Goal: Task Accomplishment & Management: Manage account settings

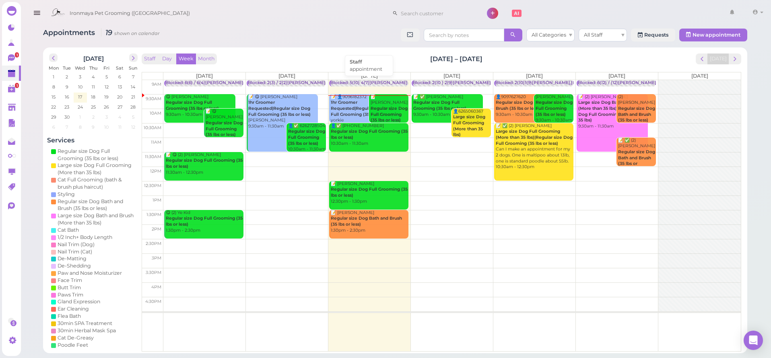
click at [368, 81] on div "Blocked: 5(10) 4(7)[PERSON_NAME] • appointment" at bounding box center [384, 83] width 109 height 6
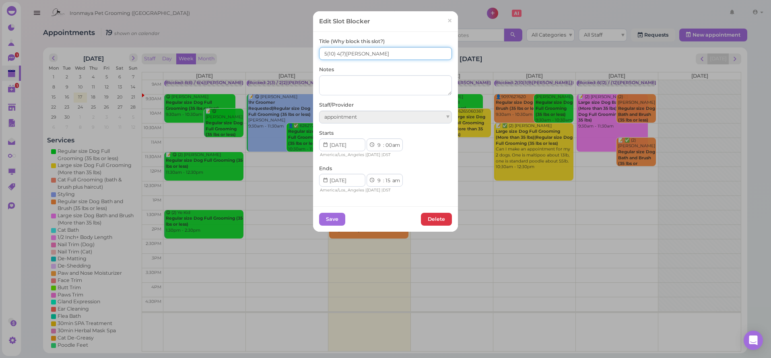
drag, startPoint x: 324, startPoint y: 51, endPoint x: 341, endPoint y: 100, distance: 51.7
click at [324, 52] on input "5(10) 4(7)[PERSON_NAME]" at bounding box center [385, 53] width 133 height 13
type input "6(10) 4(7)[PERSON_NAME]"
click at [323, 213] on button "Save" at bounding box center [332, 219] width 26 height 13
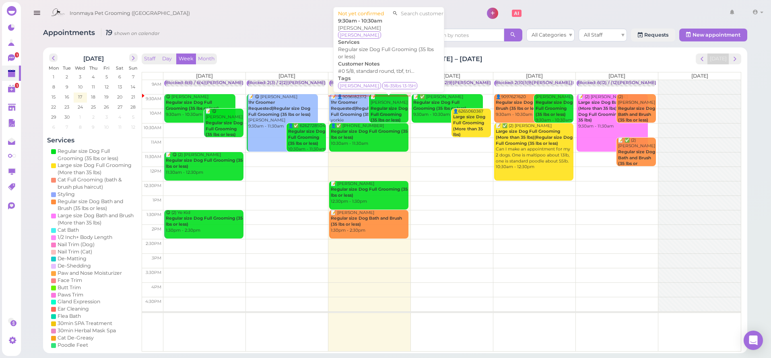
click at [396, 99] on div "📝 [PERSON_NAME] Regular size Dog Full Grooming (35 lbs or less) 9:30am - 10:30am" at bounding box center [389, 111] width 38 height 35
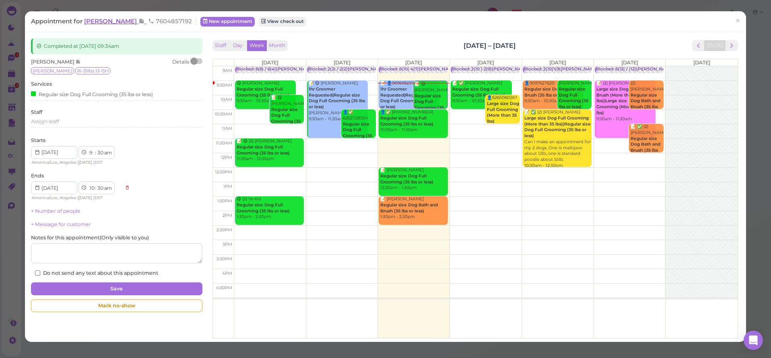
click at [111, 24] on div "Appointment for [PERSON_NAME] 7604857192 New appointment View check out ×" at bounding box center [385, 21] width 721 height 21
click at [99, 19] on div "Appointment for [PERSON_NAME] 7604857192 New appointment View check out ×" at bounding box center [385, 21] width 721 height 21
click at [123, 19] on span "[PERSON_NAME]" at bounding box center [111, 21] width 54 height 8
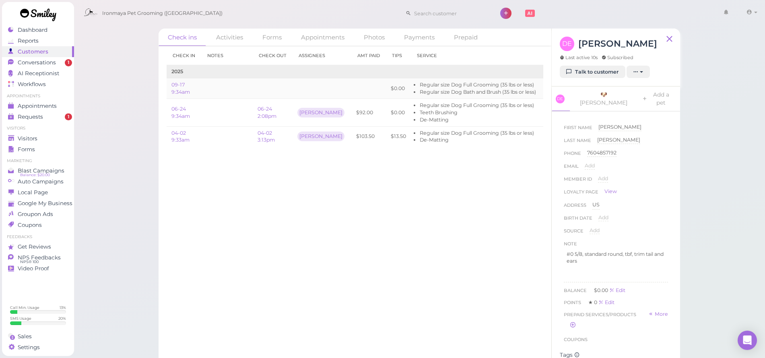
click at [545, 86] on link "Edit" at bounding box center [550, 88] width 10 height 6
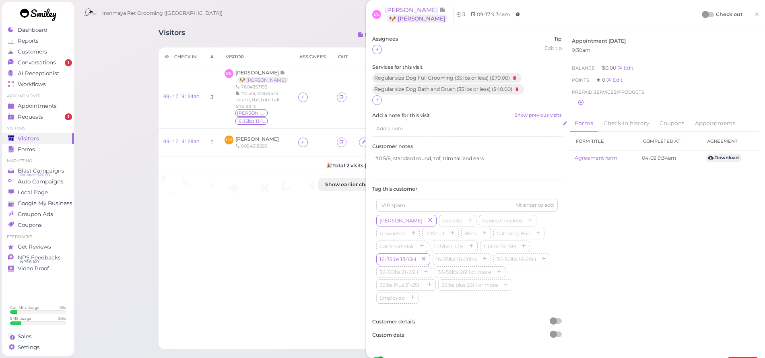
click at [398, 126] on span "Add a note" at bounding box center [389, 128] width 27 height 6
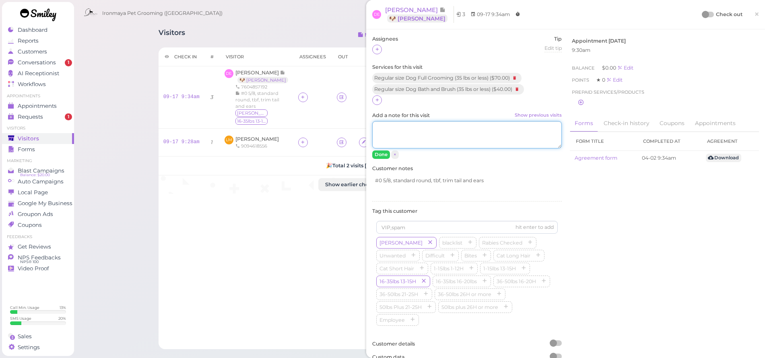
click at [398, 126] on textarea "Add a note for this visit Show previous visits" at bounding box center [466, 134] width 189 height 27
type textarea "1/2"
click at [375, 156] on button "Done" at bounding box center [381, 154] width 18 height 8
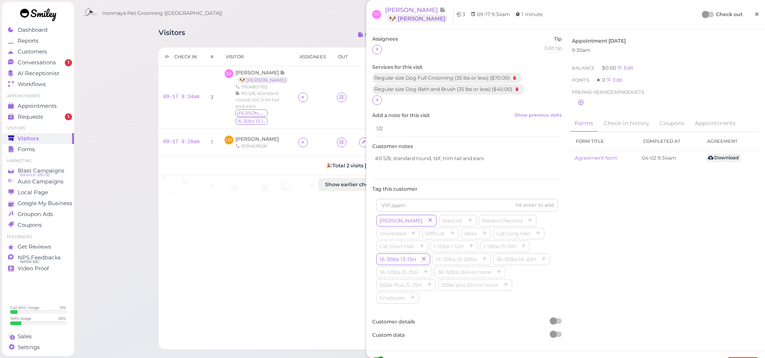
click at [754, 13] on span "×" at bounding box center [756, 13] width 5 height 11
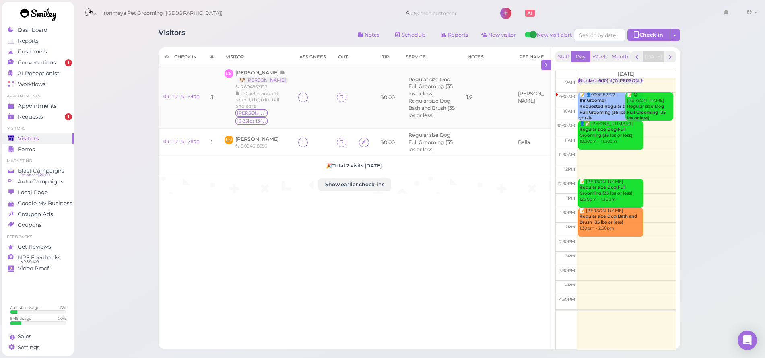
drag, startPoint x: 338, startPoint y: 97, endPoint x: 343, endPoint y: 107, distance: 11.2
click at [337, 97] on link at bounding box center [342, 98] width 10 height 10
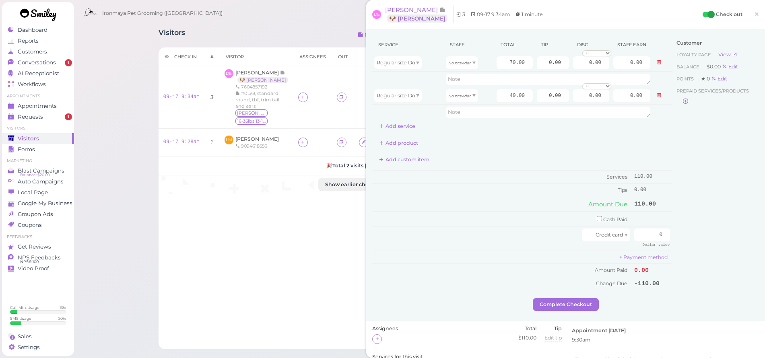
scroll to position [168, 0]
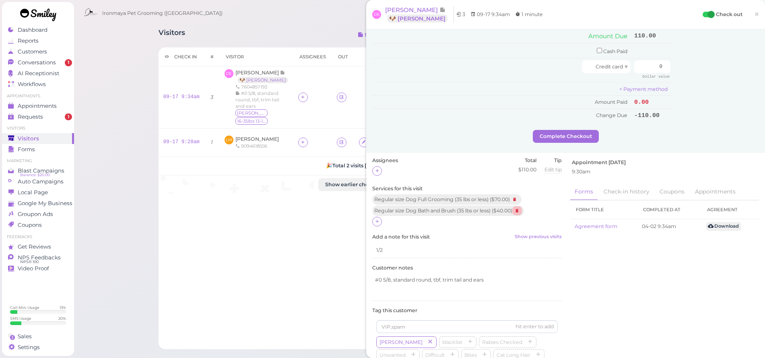
click at [522, 206] on icon at bounding box center [517, 210] width 10 height 9
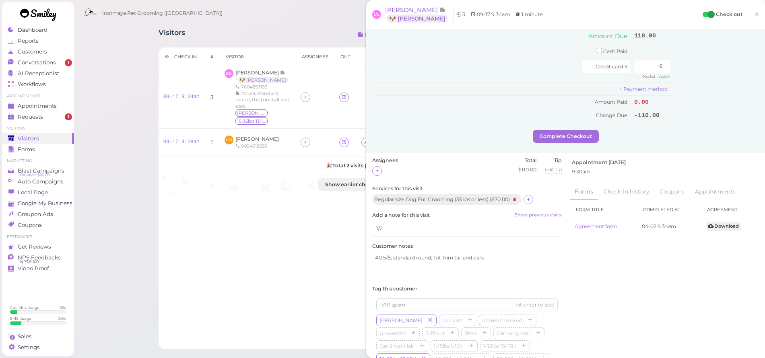
scroll to position [0, 0]
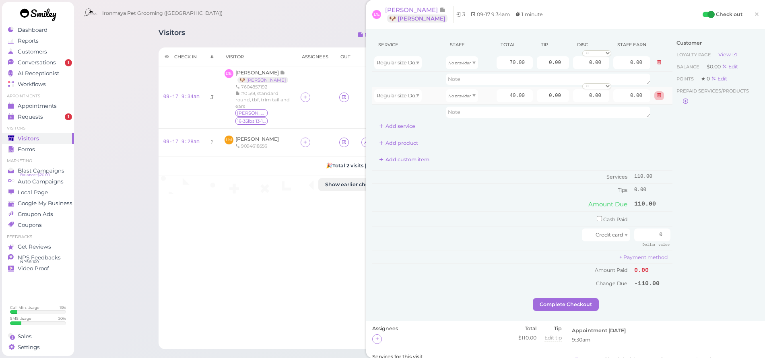
click at [656, 95] on icon at bounding box center [658, 96] width 5 height 6
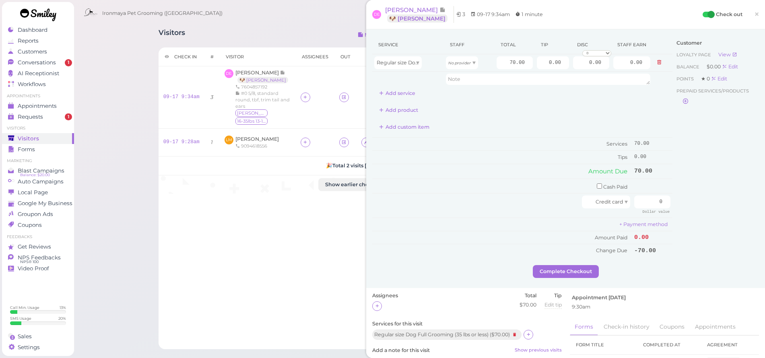
drag, startPoint x: 752, startPoint y: 12, endPoint x: 716, endPoint y: 21, distance: 37.2
click at [754, 12] on span "×" at bounding box center [756, 13] width 5 height 11
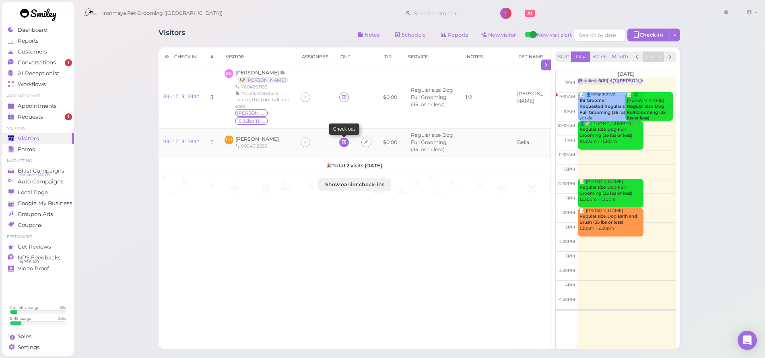
click at [344, 139] on icon at bounding box center [343, 142] width 5 height 6
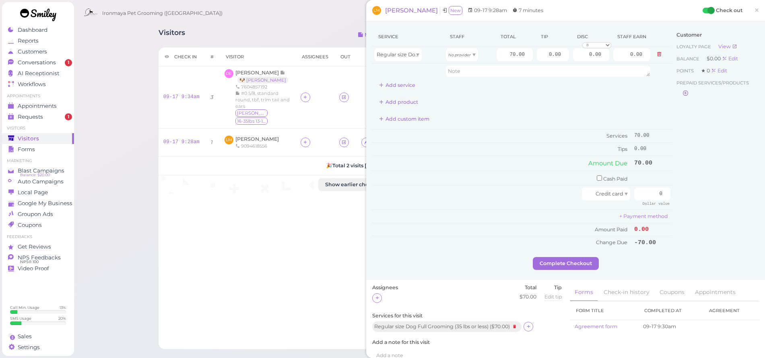
drag, startPoint x: 531, startPoint y: 322, endPoint x: 520, endPoint y: 308, distance: 17.0
click at [531, 323] on icon at bounding box center [528, 326] width 5 height 6
click at [441, 337] on input "text" at bounding box center [426, 343] width 99 height 13
type input "tee"
drag, startPoint x: 382, startPoint y: 352, endPoint x: 378, endPoint y: 354, distance: 4.2
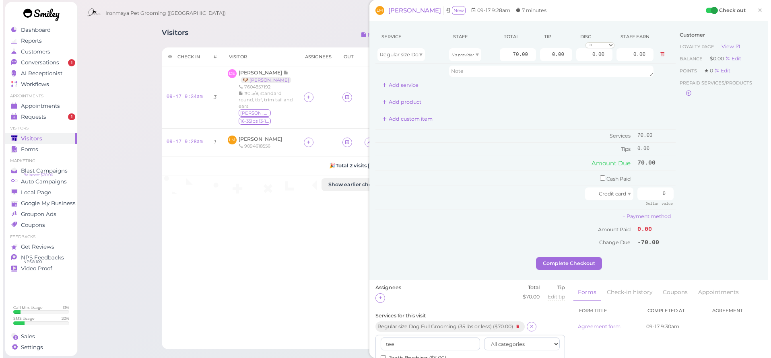
scroll to position [71, 0]
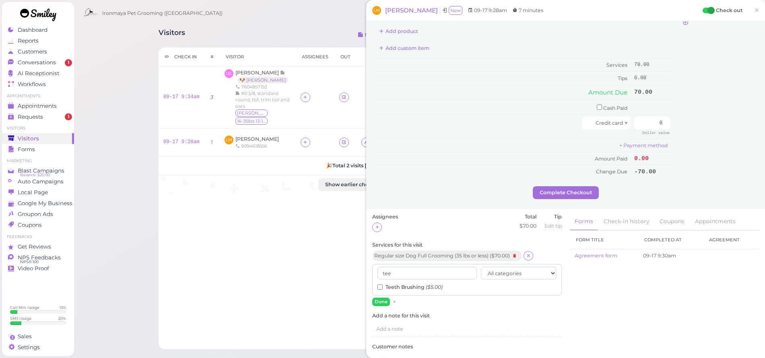
click at [379, 284] on input "Teeth Brushing ($5.00)" at bounding box center [379, 286] width 5 height 5
click at [375, 298] on button "Done" at bounding box center [381, 302] width 18 height 8
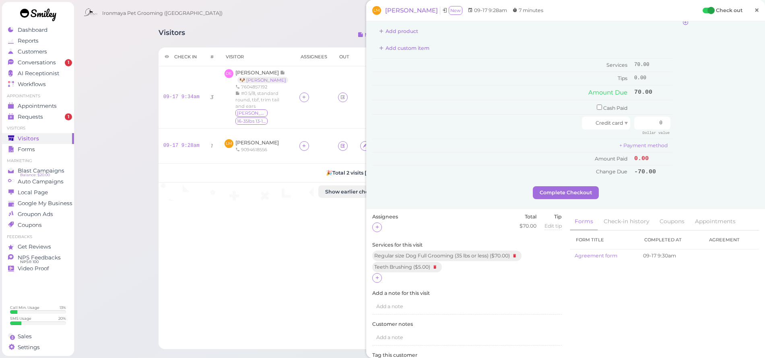
click at [754, 10] on span "×" at bounding box center [756, 9] width 5 height 11
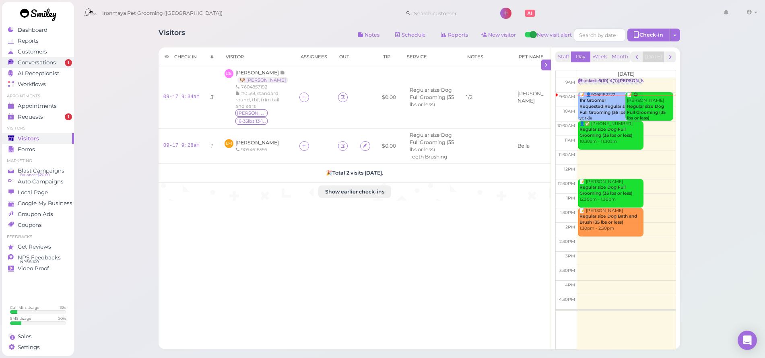
click at [23, 63] on span "Conversations" at bounding box center [37, 62] width 38 height 7
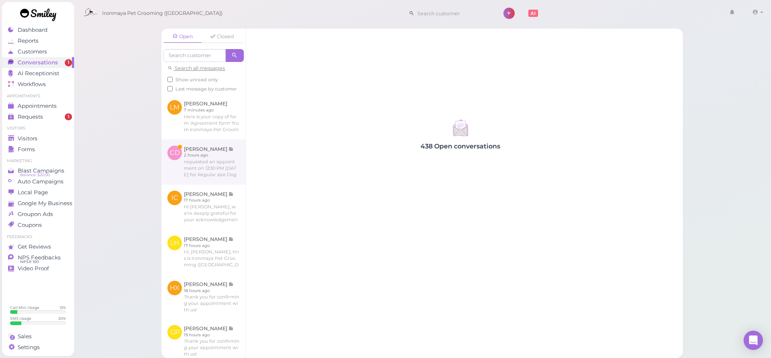
click at [208, 161] on link at bounding box center [203, 162] width 84 height 45
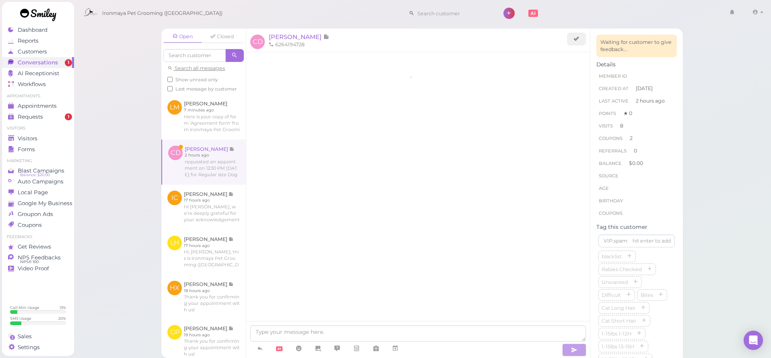
scroll to position [1342, 0]
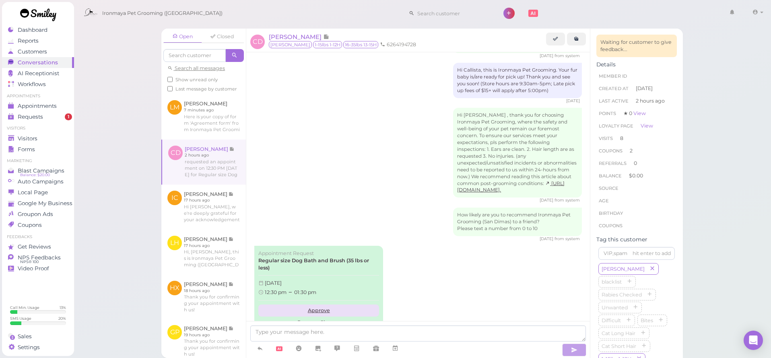
click at [318, 304] on link "Approve" at bounding box center [318, 310] width 121 height 12
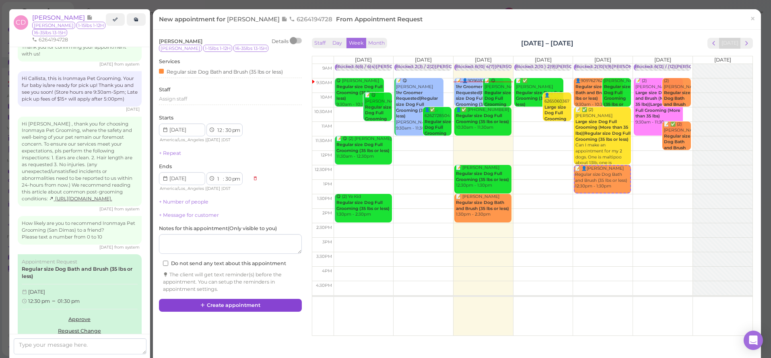
click at [221, 299] on button "Create appointment" at bounding box center [230, 305] width 143 height 13
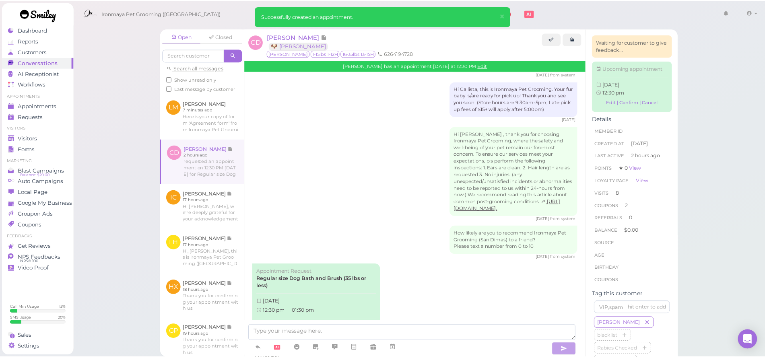
scroll to position [1421, 0]
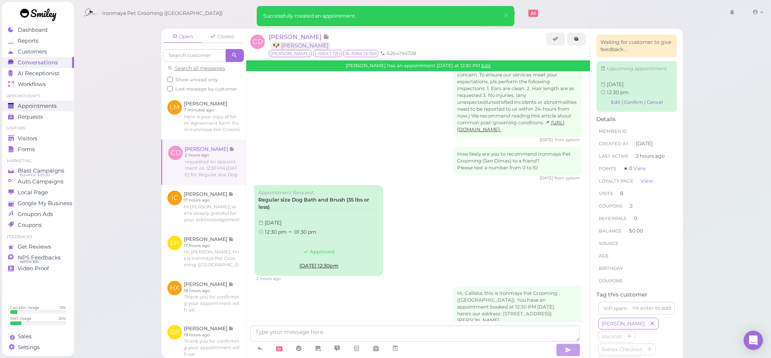
click at [31, 103] on span "Appointments" at bounding box center [37, 106] width 39 height 7
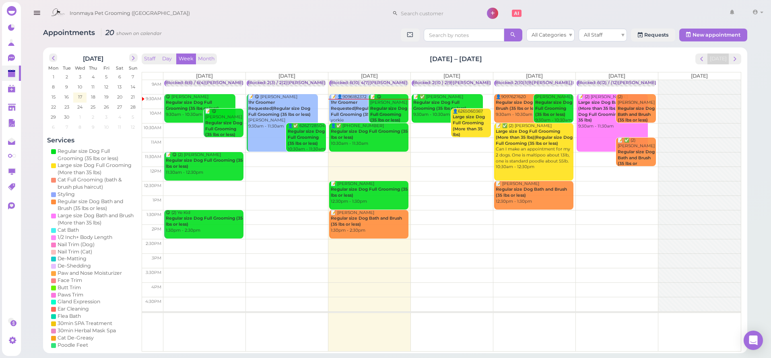
click at [41, 14] on button "button" at bounding box center [37, 13] width 21 height 23
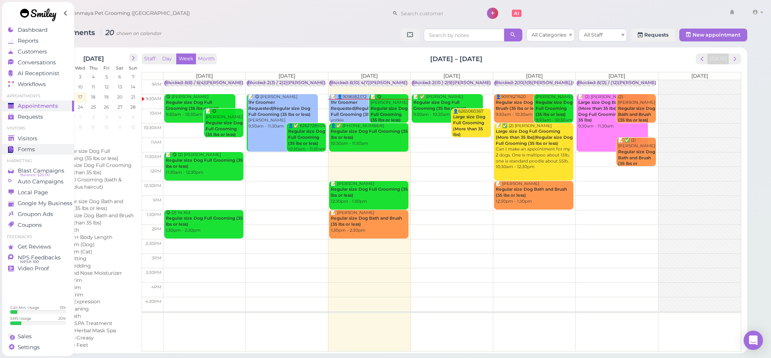
click at [35, 146] on div "Forms" at bounding box center [37, 149] width 58 height 7
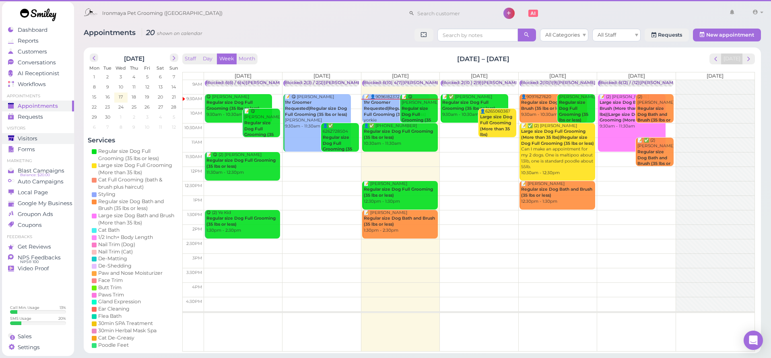
click at [35, 139] on span "Visitors" at bounding box center [28, 138] width 20 height 7
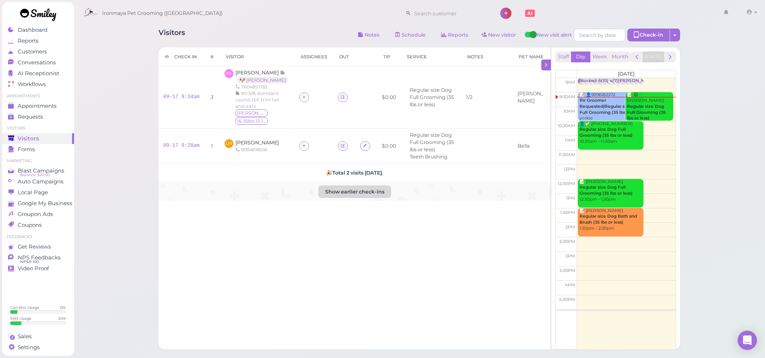
click at [358, 185] on button "Show earlier check-ins" at bounding box center [354, 191] width 73 height 13
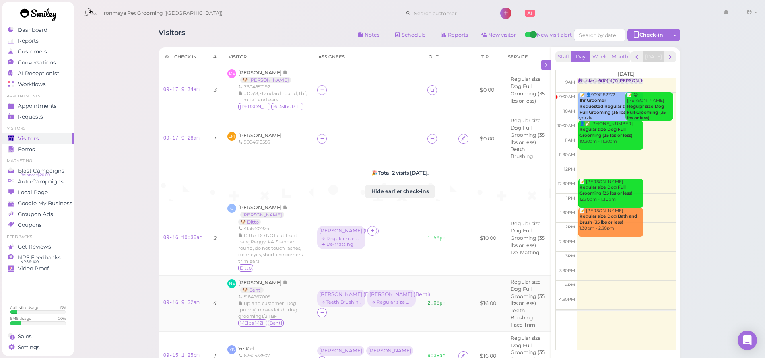
click at [429, 300] on link "2:00pm" at bounding box center [436, 303] width 18 height 6
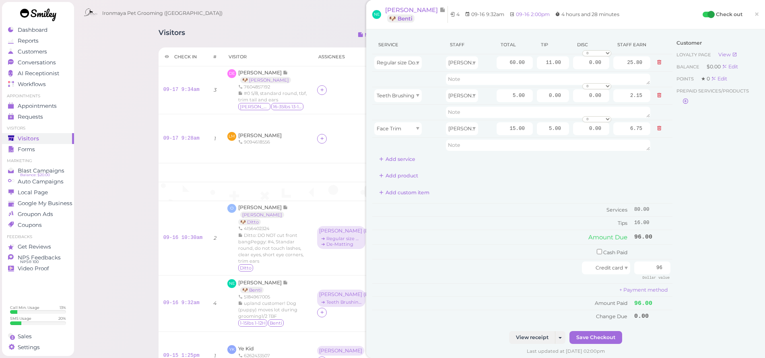
click at [754, 13] on span "×" at bounding box center [756, 13] width 5 height 11
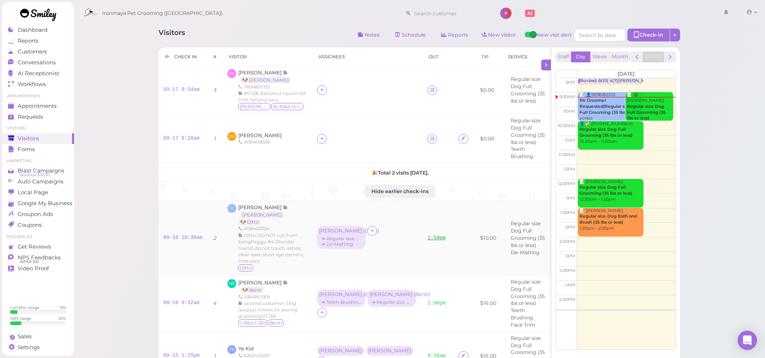
click at [428, 235] on link "1:59pm" at bounding box center [436, 238] width 18 height 6
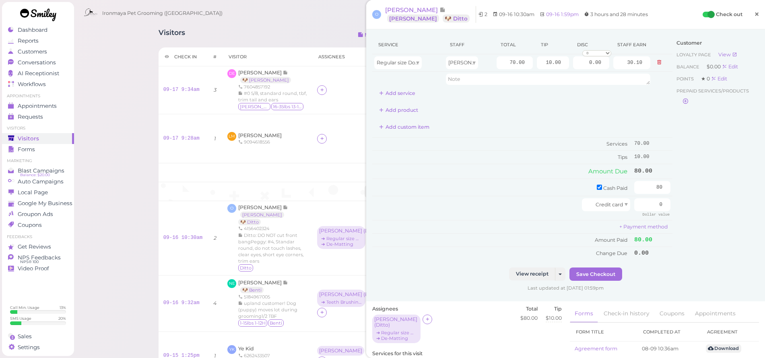
click at [754, 16] on span "×" at bounding box center [756, 13] width 5 height 11
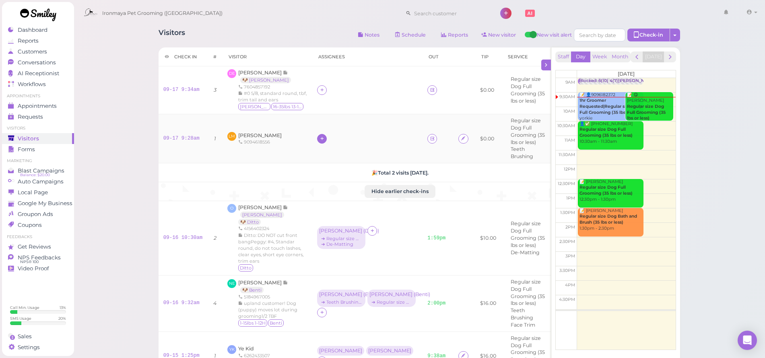
click at [319, 137] on icon at bounding box center [321, 139] width 5 height 6
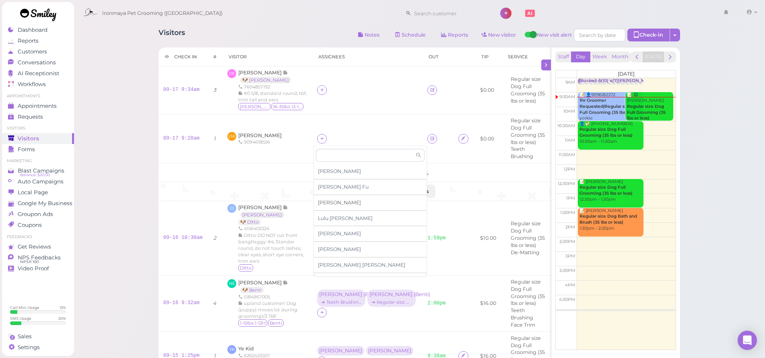
click at [333, 202] on div "[PERSON_NAME]" at bounding box center [370, 203] width 113 height 16
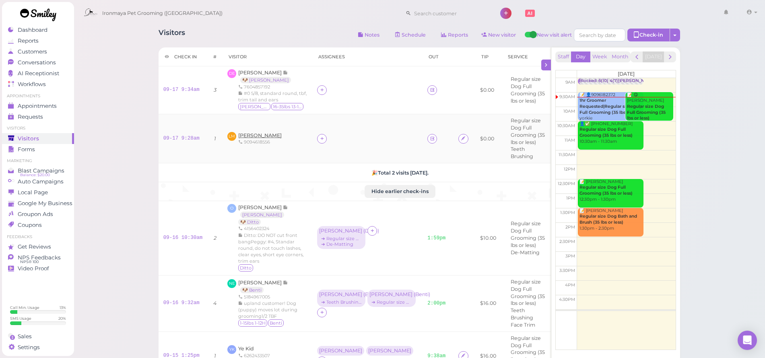
click at [266, 133] on span "[PERSON_NAME]" at bounding box center [259, 135] width 43 height 6
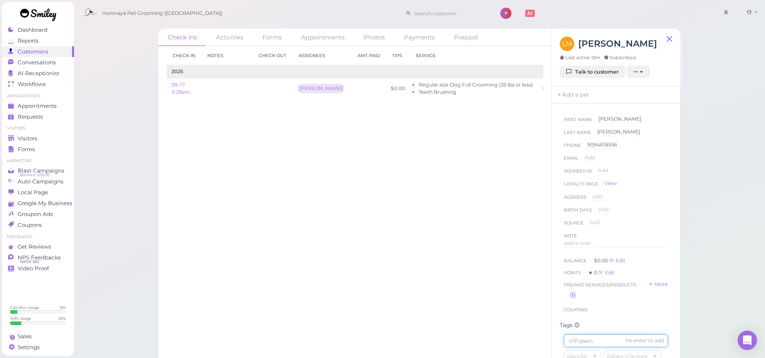
click at [575, 339] on input at bounding box center [616, 340] width 104 height 13
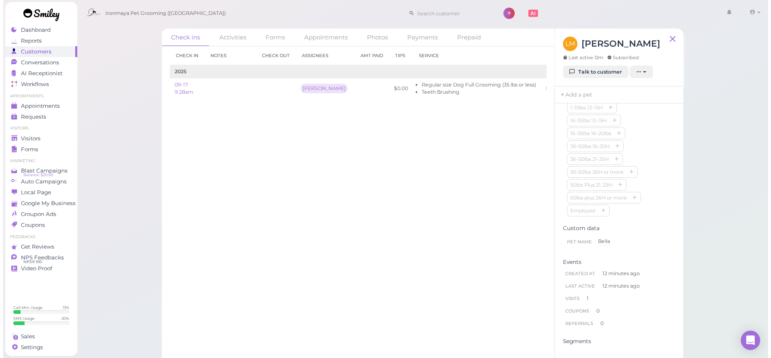
scroll to position [113, 0]
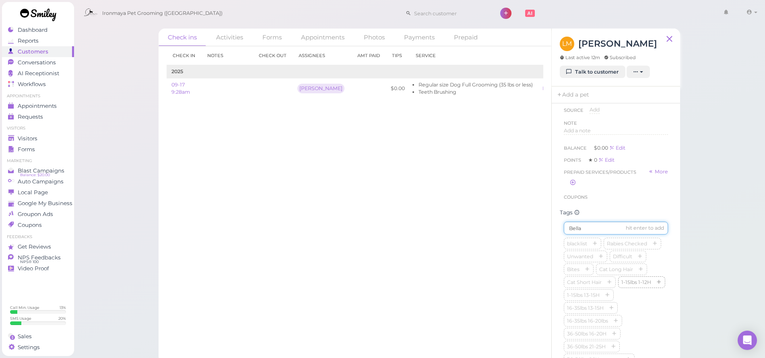
type input "Bella"
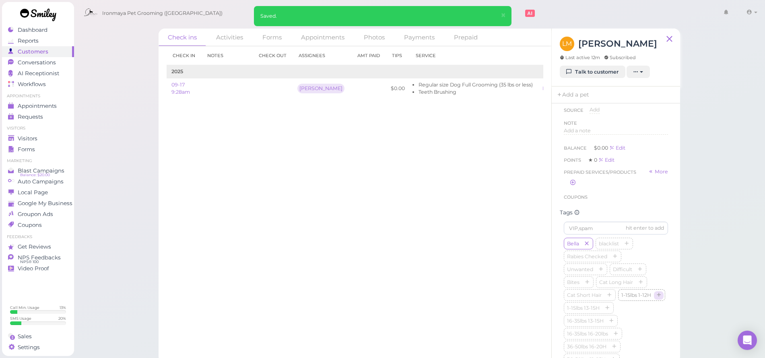
click at [656, 298] on icon "button" at bounding box center [658, 296] width 5 height 6
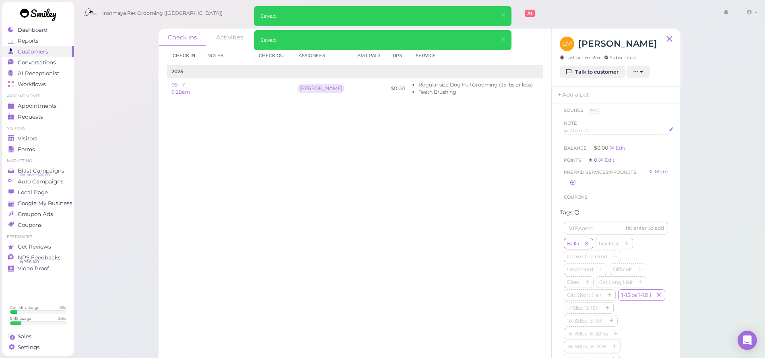
click at [579, 128] on span "Add a note" at bounding box center [577, 131] width 27 height 6
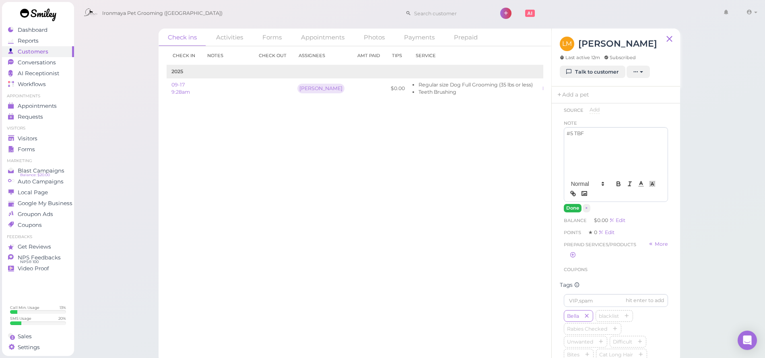
click at [568, 209] on button "Done" at bounding box center [573, 208] width 18 height 8
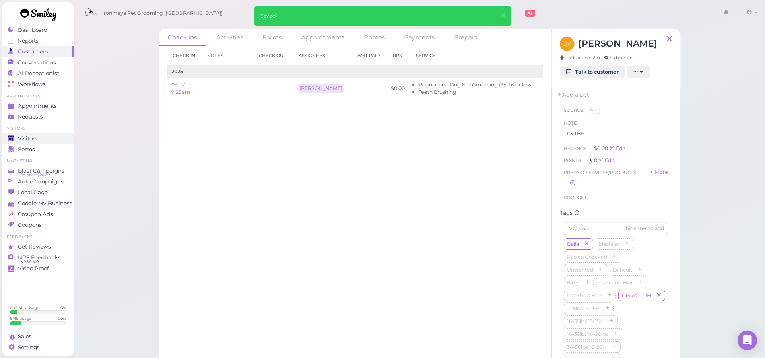
click at [33, 136] on span "Visitors" at bounding box center [28, 138] width 20 height 7
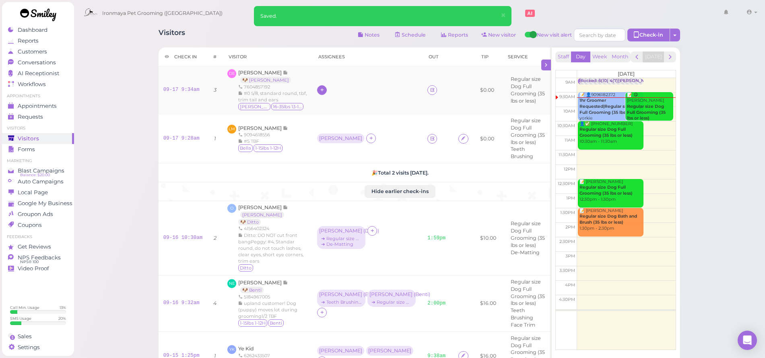
click at [319, 88] on icon at bounding box center [321, 90] width 5 height 6
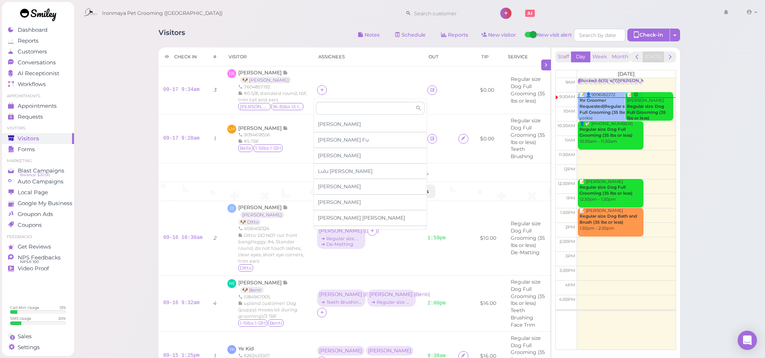
click at [335, 218] on span "[PERSON_NAME]" at bounding box center [361, 218] width 87 height 6
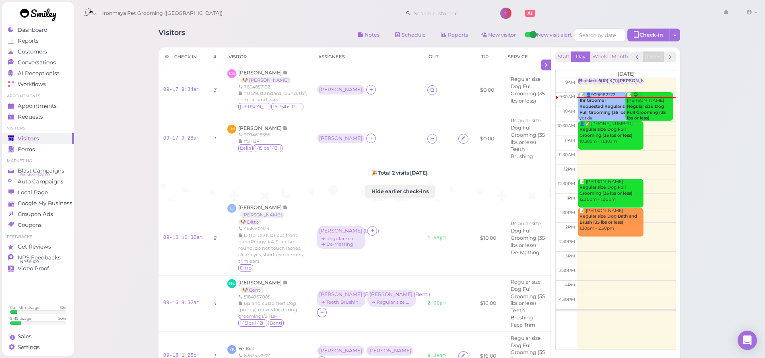
click at [406, 190] on button "Hide earlier check-ins" at bounding box center [399, 191] width 71 height 13
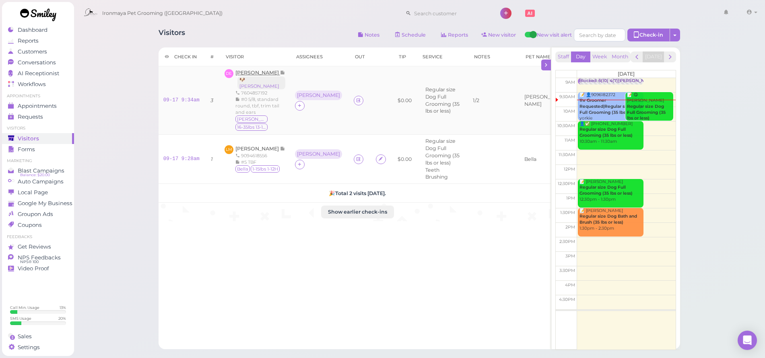
click at [262, 74] on span "[PERSON_NAME]" at bounding box center [257, 73] width 45 height 6
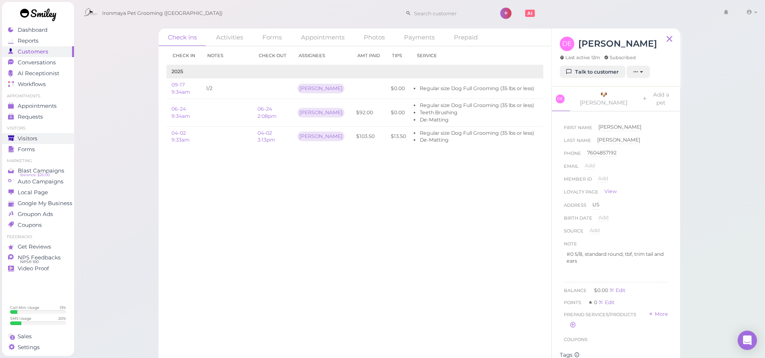
drag, startPoint x: 34, startPoint y: 138, endPoint x: 32, endPoint y: 142, distance: 4.4
click at [33, 140] on span "Visitors" at bounding box center [28, 138] width 20 height 7
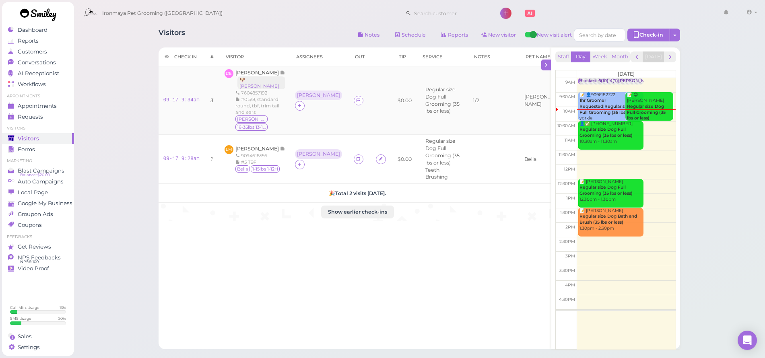
click at [266, 73] on span "[PERSON_NAME]" at bounding box center [257, 73] width 45 height 6
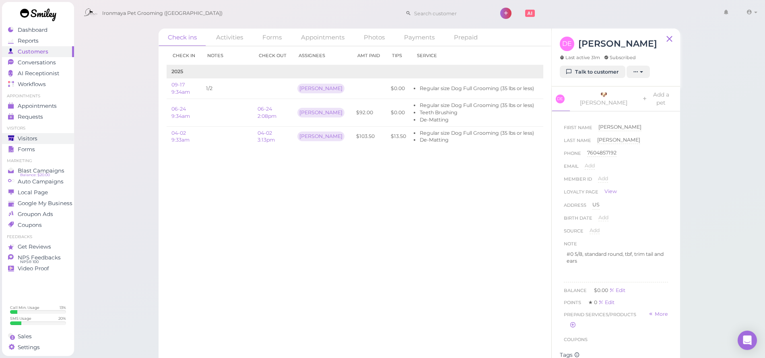
click at [36, 136] on span "Visitors" at bounding box center [28, 138] width 20 height 7
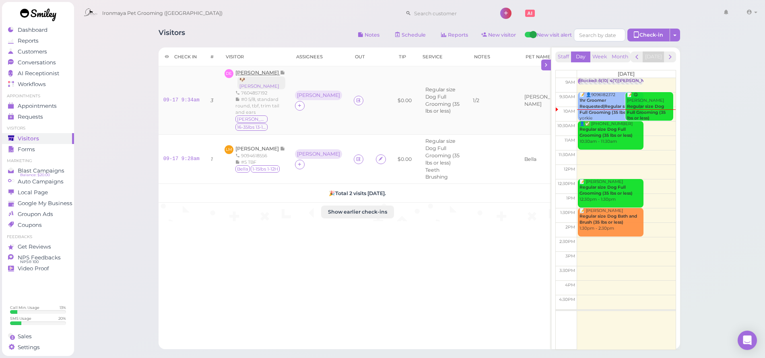
click at [254, 74] on span "[PERSON_NAME]" at bounding box center [257, 73] width 45 height 6
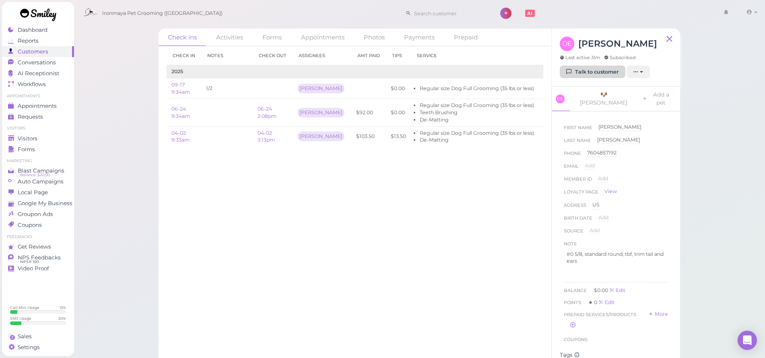
click at [606, 76] on link "Talk to customer" at bounding box center [593, 72] width 66 height 13
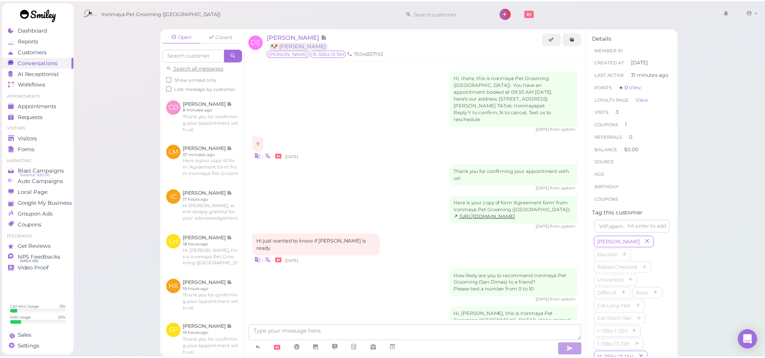
scroll to position [858, 0]
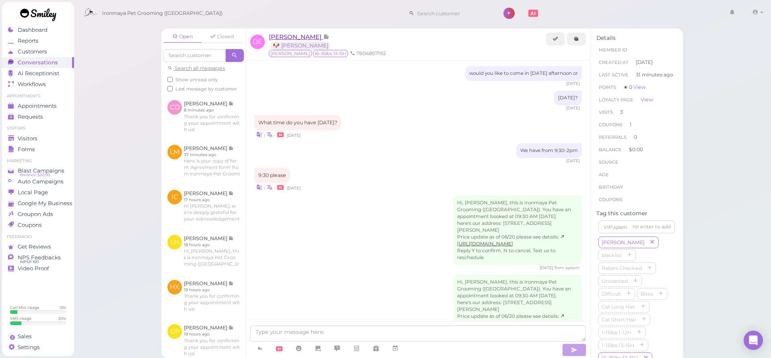
click at [309, 38] on span "[PERSON_NAME]" at bounding box center [296, 37] width 54 height 8
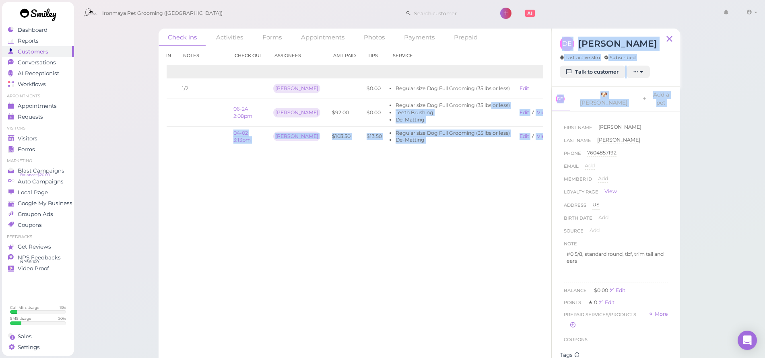
scroll to position [0, 38]
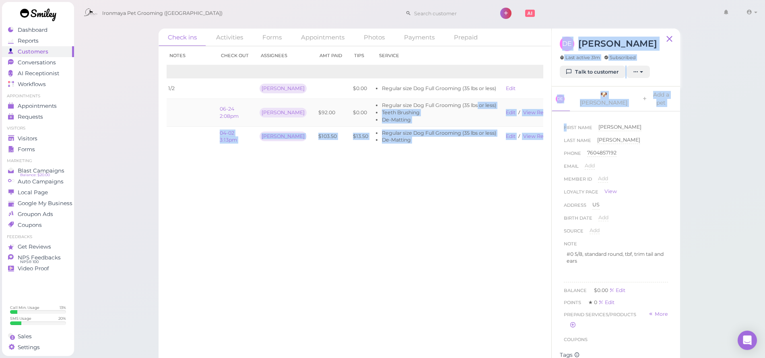
drag, startPoint x: 497, startPoint y: 103, endPoint x: 543, endPoint y: 113, distance: 46.9
click at [565, 115] on div "Check ins Activities Forms Appointments Photos Payments Prepaid Check in Notes …" at bounding box center [418, 200] width 521 height 342
click at [524, 112] on link "View receipt" at bounding box center [539, 112] width 33 height 6
click at [506, 90] on link "Edit" at bounding box center [511, 88] width 10 height 6
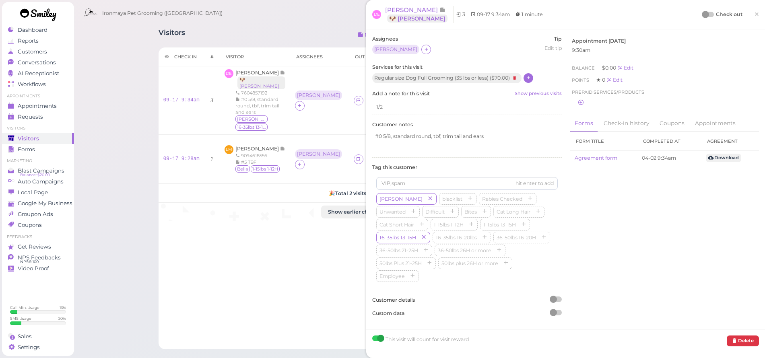
click at [530, 80] on icon at bounding box center [528, 78] width 5 height 6
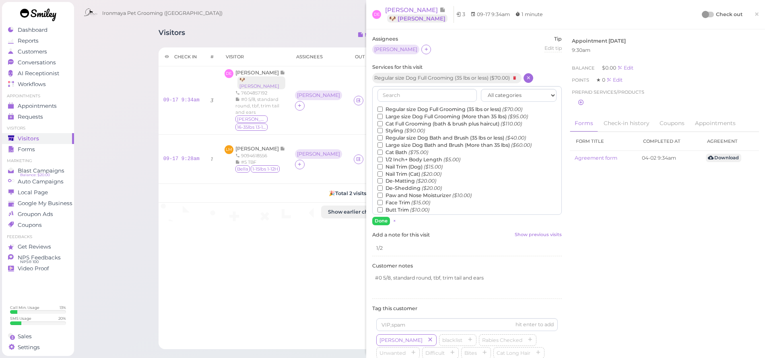
click at [416, 177] on label "De-Matting ($20.00)" at bounding box center [406, 180] width 59 height 7
click at [383, 178] on input "De-Matting ($20.00)" at bounding box center [379, 180] width 5 height 5
click at [386, 223] on button "Done" at bounding box center [381, 221] width 18 height 8
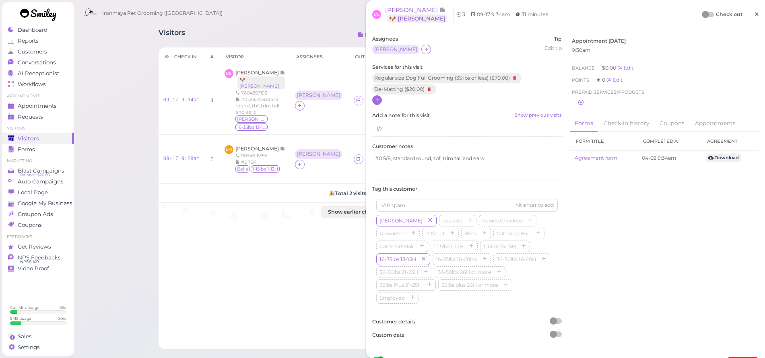
click at [754, 16] on span "×" at bounding box center [756, 13] width 5 height 11
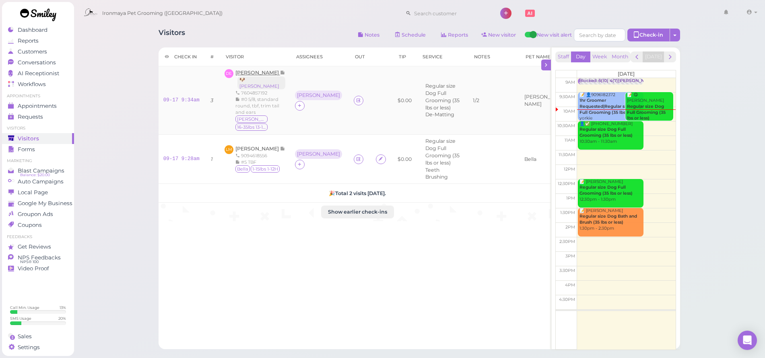
click at [267, 70] on span "[PERSON_NAME]" at bounding box center [257, 73] width 45 height 6
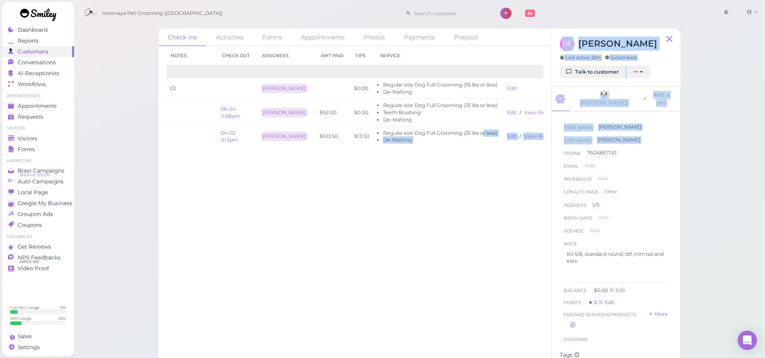
scroll to position [0, 38]
drag, startPoint x: 502, startPoint y: 134, endPoint x: 544, endPoint y: 143, distance: 42.8
click at [553, 148] on div "Check ins Activities Forms Appointments Photos Payments Prepaid Check in Notes …" at bounding box center [418, 200] width 521 height 342
click at [528, 137] on link "View receipt" at bounding box center [539, 136] width 33 height 6
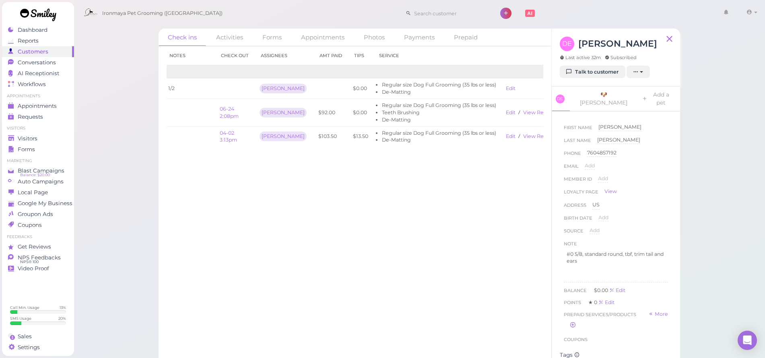
click at [260, 209] on div "Check in Notes Check out Assignees Amt Paid Tips Service 2025 09-17 9:34am [DAT…" at bounding box center [354, 202] width 393 height 312
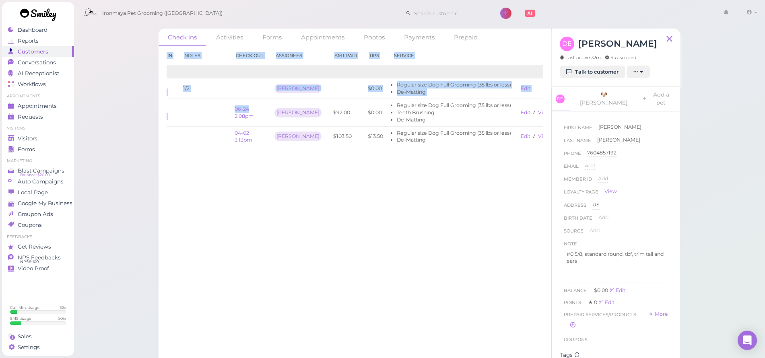
scroll to position [0, 0]
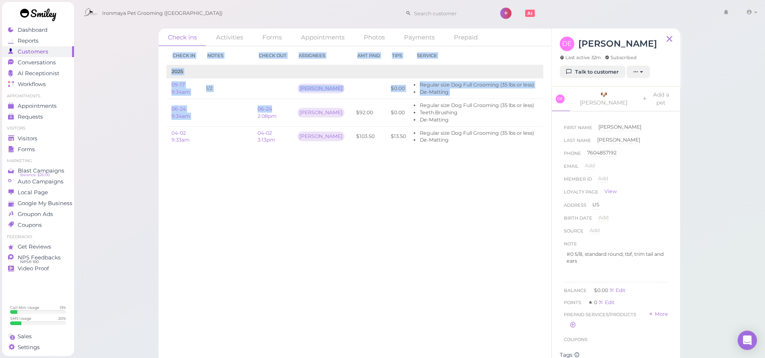
drag, startPoint x: 243, startPoint y: 107, endPoint x: 134, endPoint y: 105, distance: 109.4
click at [134, 105] on div "Check ins Activities Forms Appointments Photos Payments Prepaid Check in Notes …" at bounding box center [419, 185] width 691 height 371
click at [106, 138] on div "Check ins Activities Forms Appointments Photos Payments Prepaid Check in Notes …" at bounding box center [419, 185] width 691 height 371
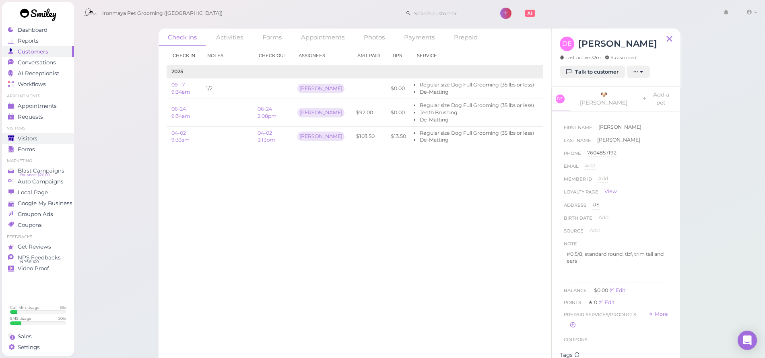
click at [39, 138] on div "Visitors" at bounding box center [37, 138] width 58 height 7
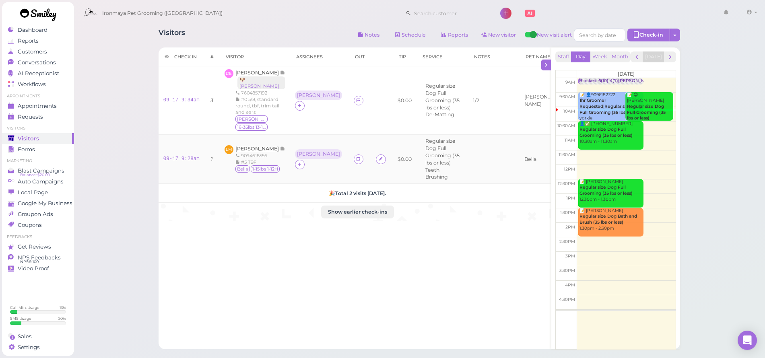
click at [253, 146] on span "[PERSON_NAME]" at bounding box center [257, 149] width 45 height 6
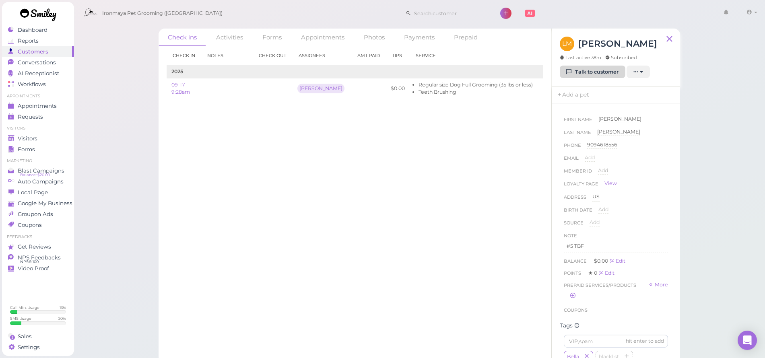
click at [605, 75] on link "Talk to customer" at bounding box center [593, 72] width 66 height 13
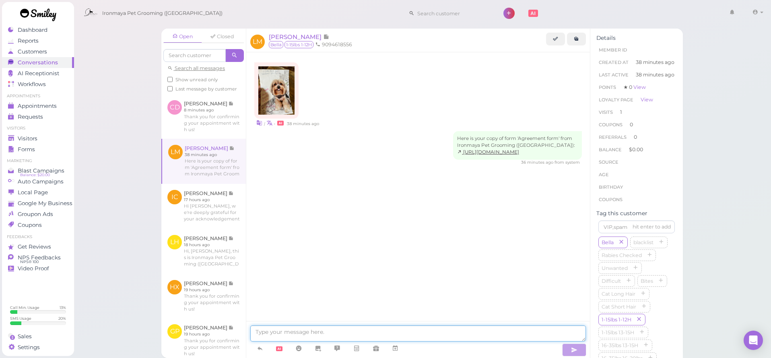
click at [274, 330] on textarea at bounding box center [417, 333] width 335 height 16
type textarea "Hi, this is Ironmaya Pet grooming, [PERSON_NAME]'s face is matted as well, woul…"
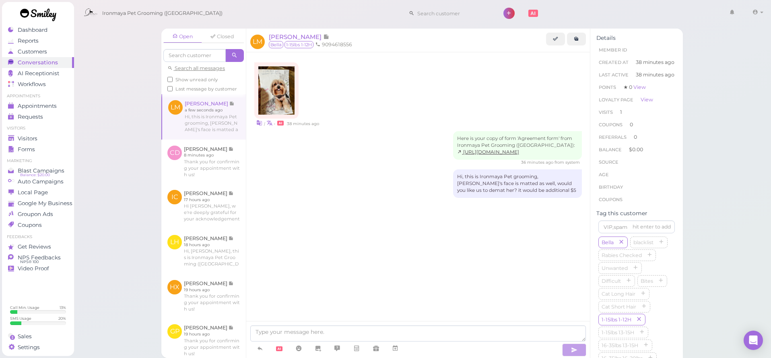
click at [281, 84] on img at bounding box center [276, 90] width 36 height 48
click at [121, 95] on div "Open Closed Search all messages Show unread only Last message by customer [PERS…" at bounding box center [422, 179] width 697 height 358
click at [41, 135] on div "Visitors" at bounding box center [37, 138] width 58 height 7
